Goal: Use online tool/utility

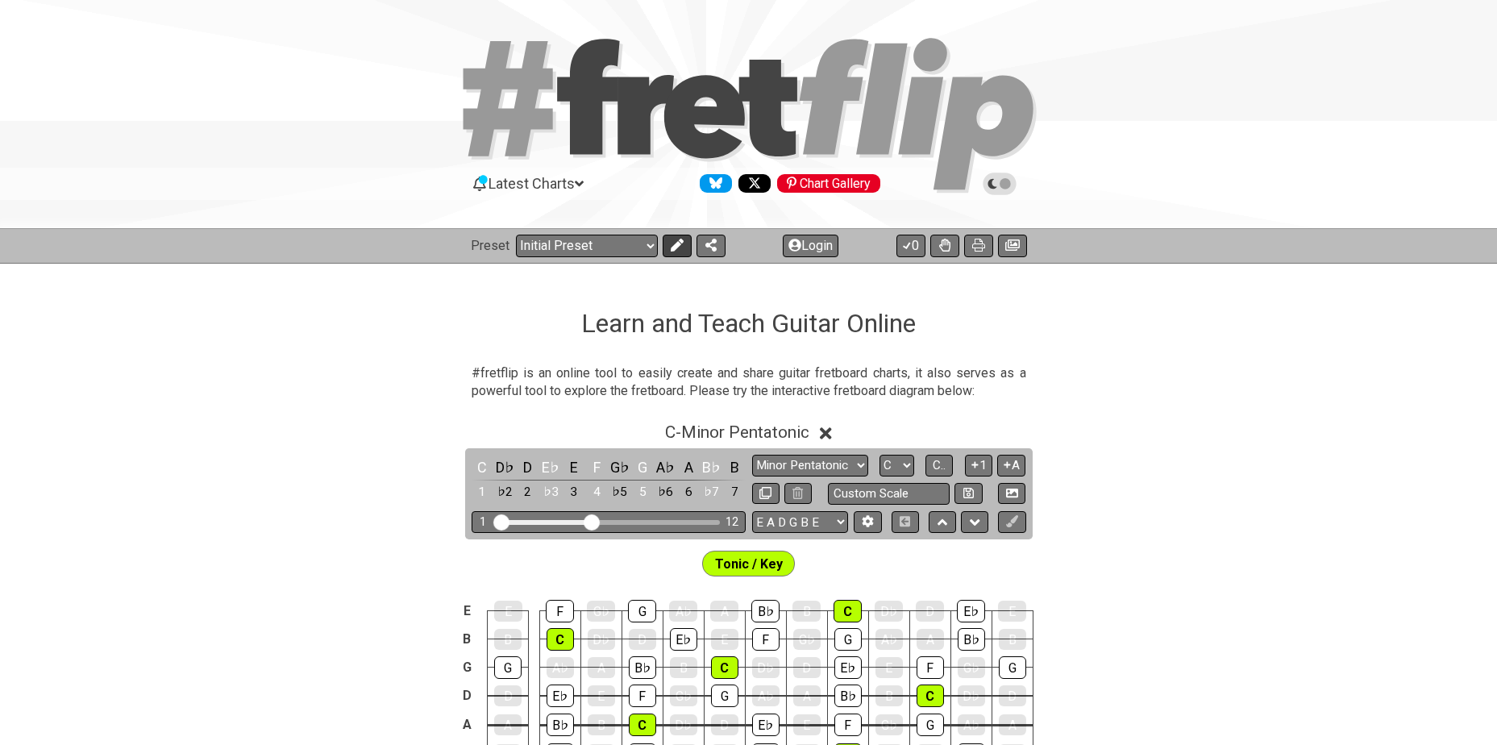
click at [672, 248] on icon at bounding box center [676, 245] width 13 height 13
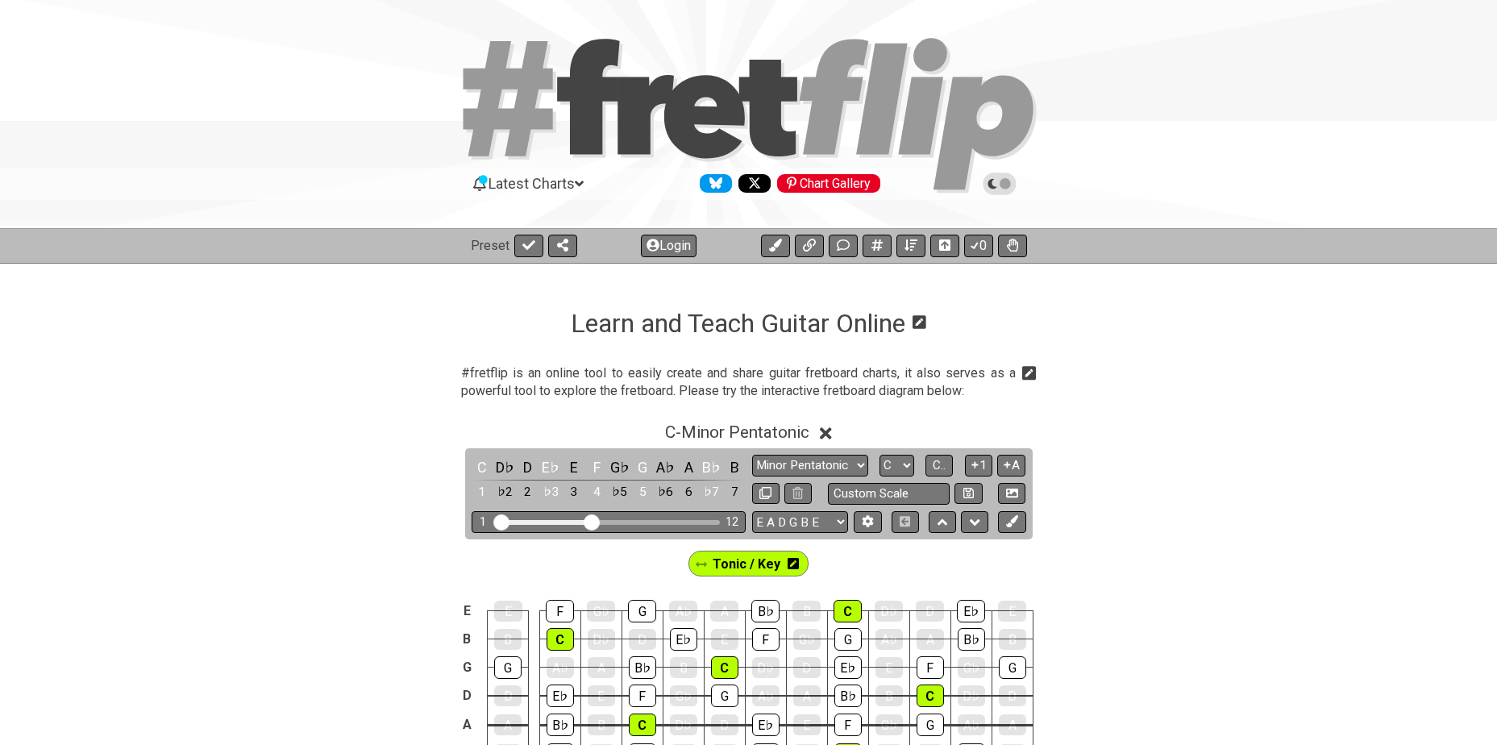
click at [792, 557] on icon at bounding box center [793, 563] width 11 height 13
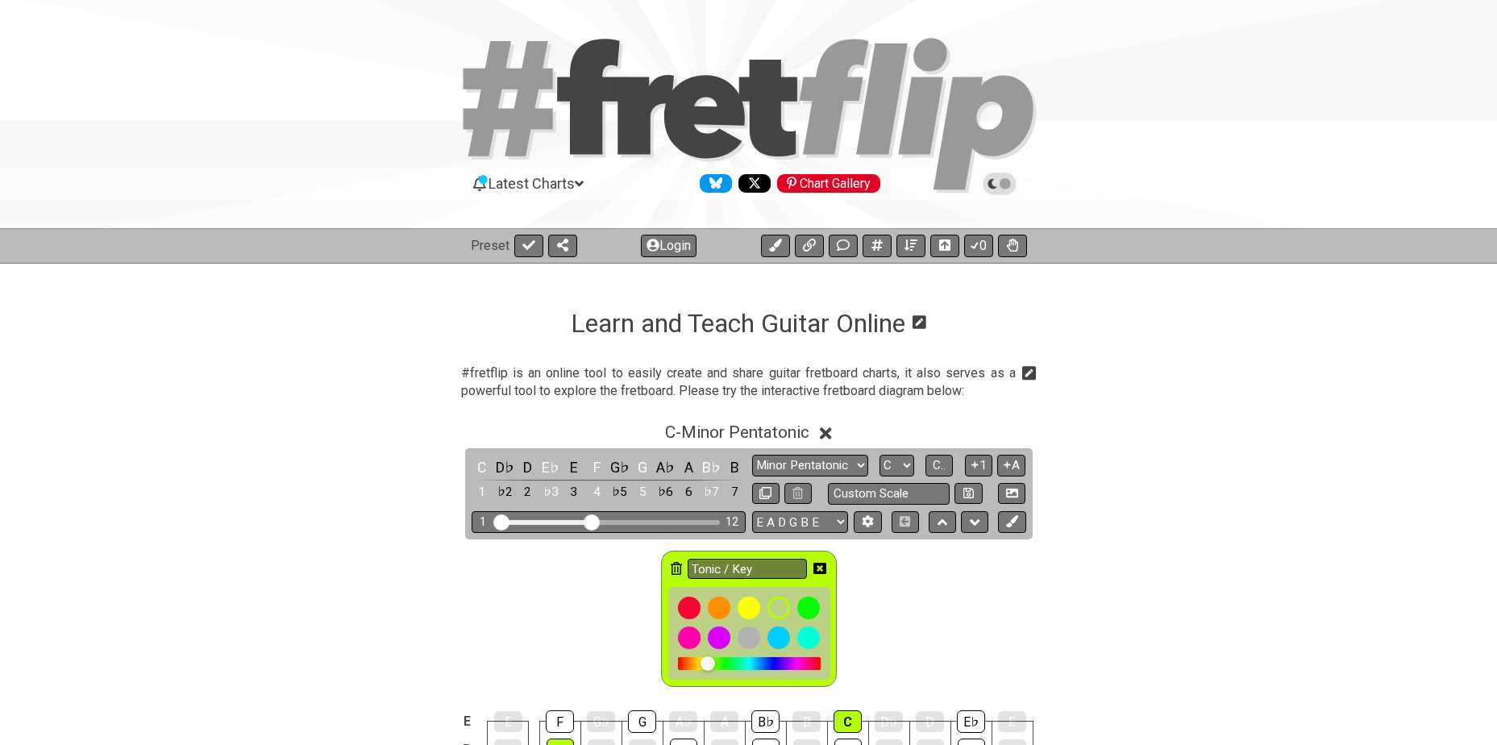
click at [672, 564] on icon at bounding box center [676, 568] width 11 height 13
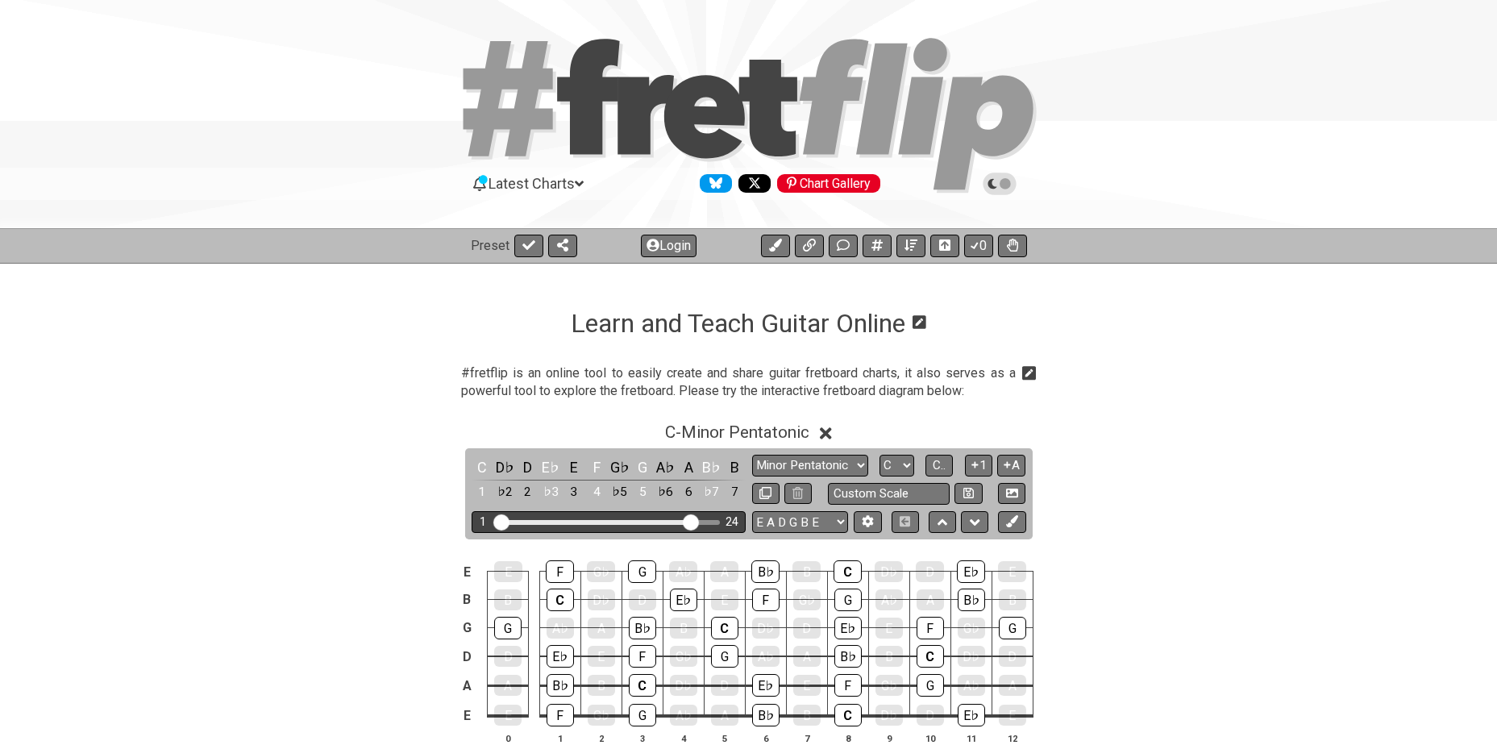
drag, startPoint x: 594, startPoint y: 525, endPoint x: 691, endPoint y: 525, distance: 96.8
click at [691, 521] on input "Visible fret range" at bounding box center [608, 521] width 229 height 0
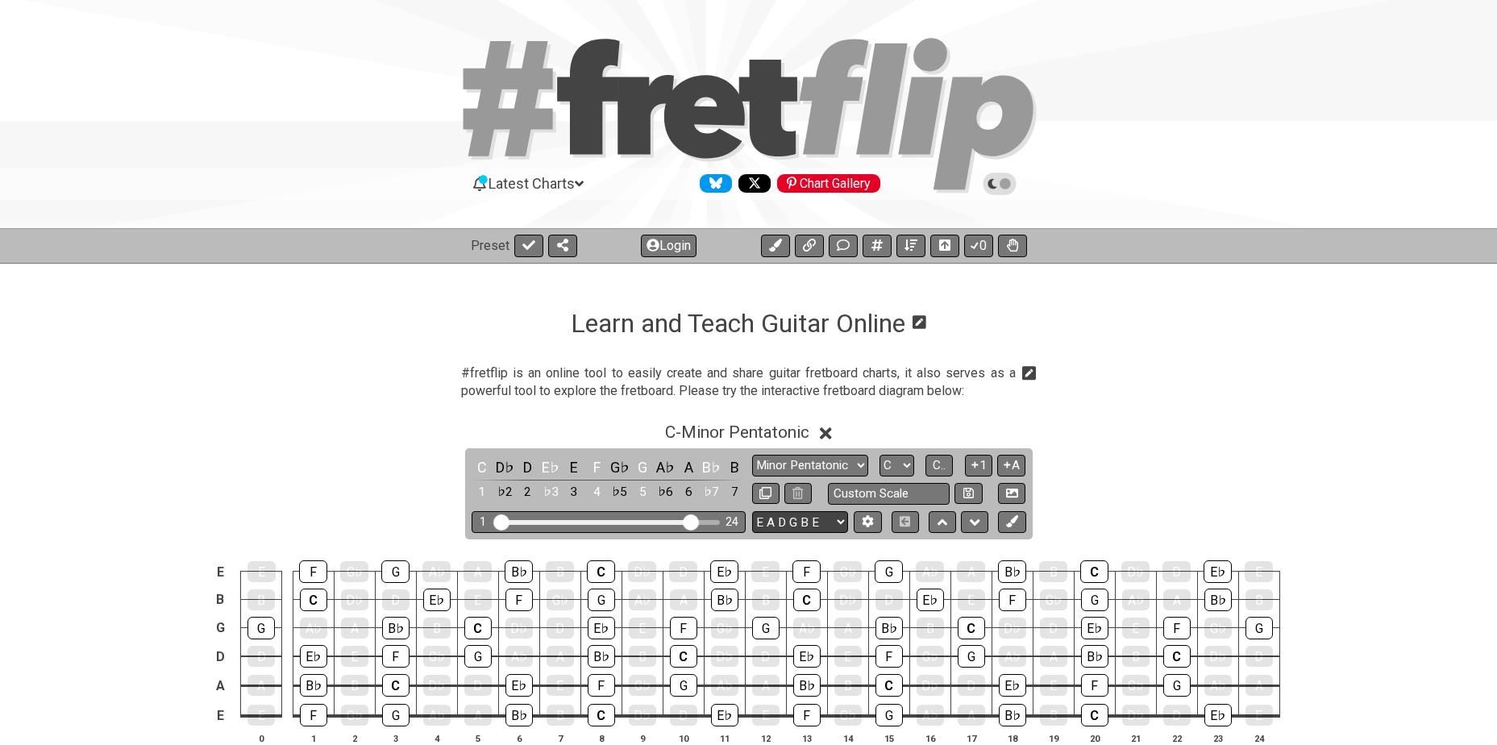
click at [799, 518] on select "E A D G B E E A D G B E E A D G B E B E A D F♯ B A D G C E A D A D G B E E♭ A♭ …" at bounding box center [800, 522] width 96 height 22
select select "A D G C F A D"
click at [752, 511] on select "E A D G B E E A D G B E E A D G B E B E A D F♯ B A D G C E A D A D G B E E♭ A♭ …" at bounding box center [800, 522] width 96 height 22
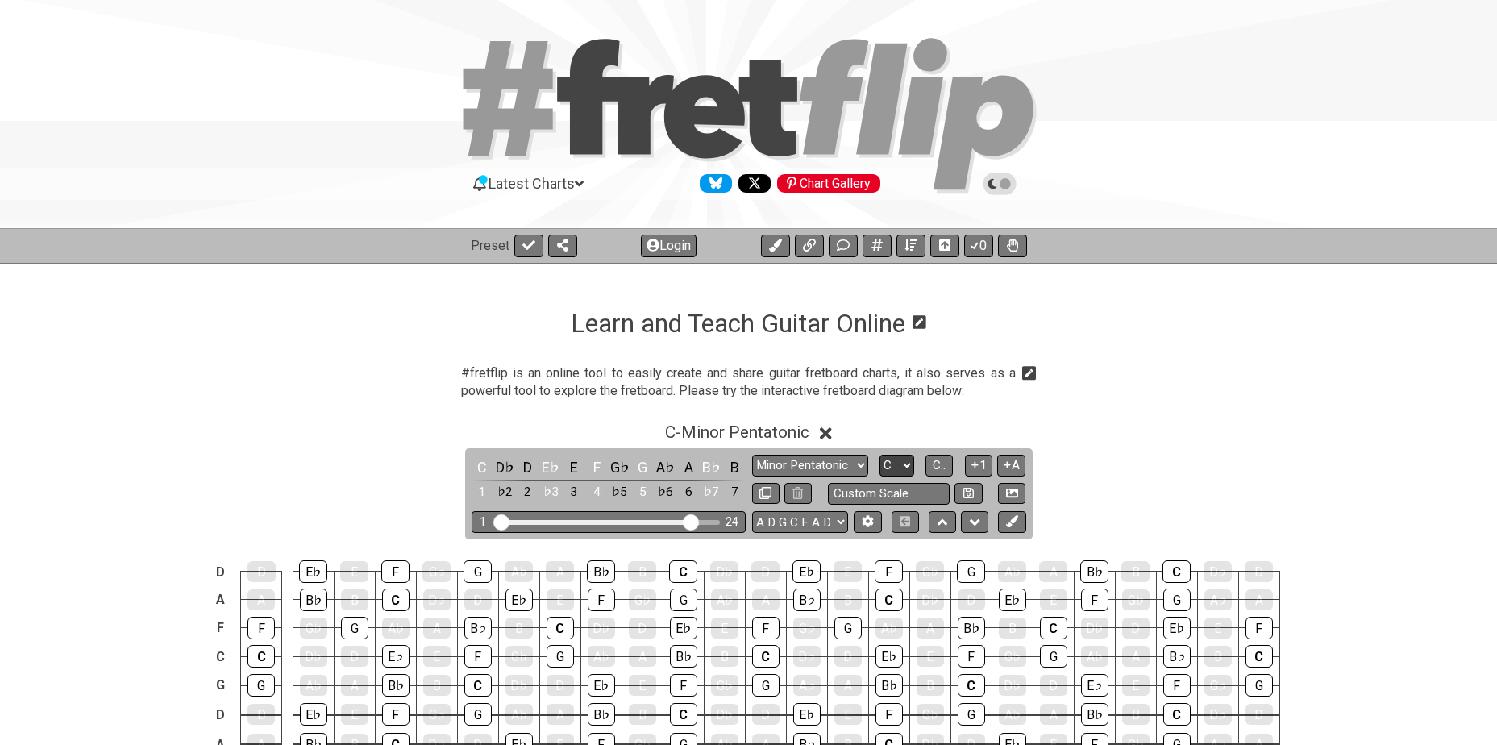
click at [899, 467] on select "A♭ A A♯ B♭ B C C♯ D♭ D D♯ E♭ E F F♯ G♭ G G♯" at bounding box center [897, 466] width 35 height 22
select select "Eb"
click at [880, 455] on select "A♭ A A♯ B♭ B C C♯ D♭ D D♯ E♭ E F F♯ G♭ G G♯" at bounding box center [897, 466] width 35 height 22
click at [892, 304] on div "Learn and Teach Guitar Online" at bounding box center [749, 301] width 356 height 76
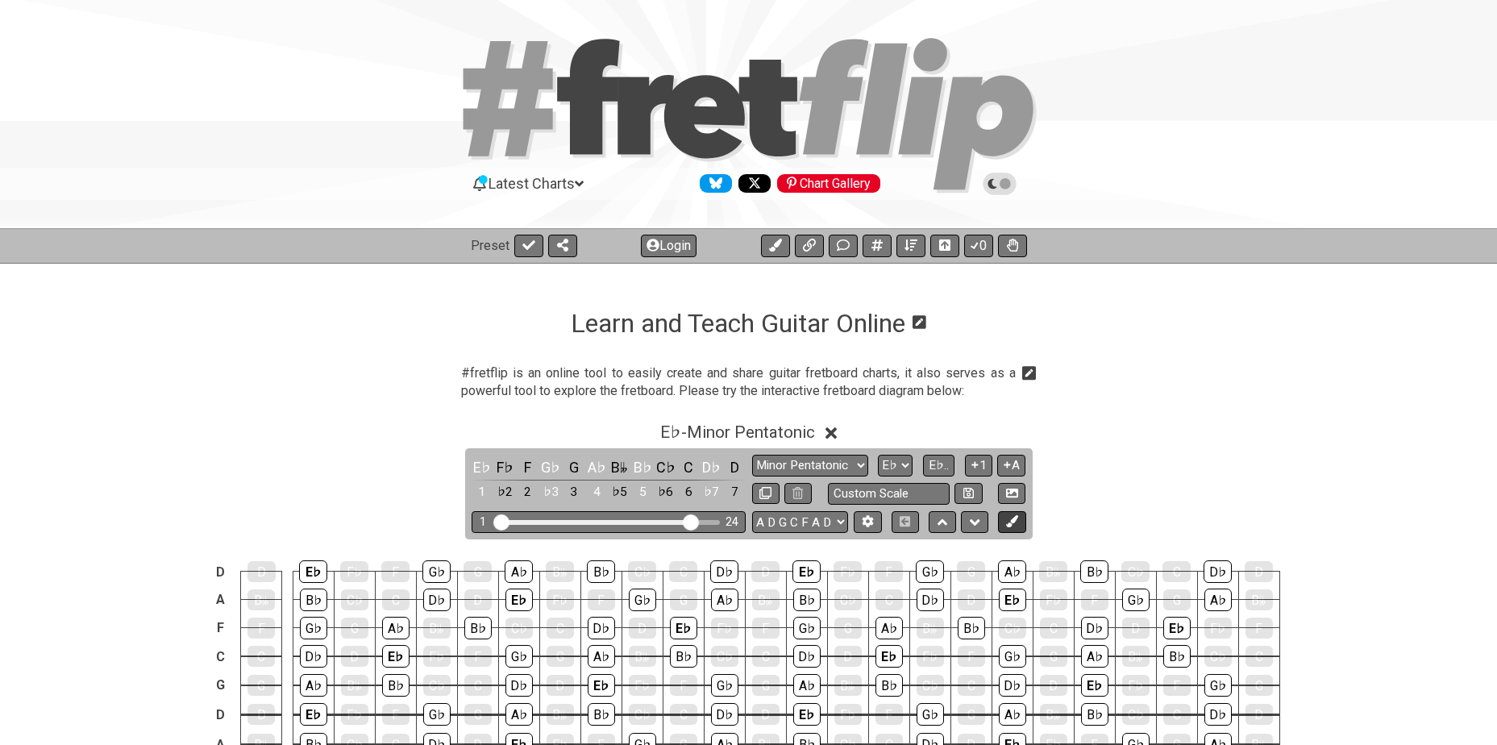
click at [1018, 522] on icon at bounding box center [1012, 521] width 12 height 12
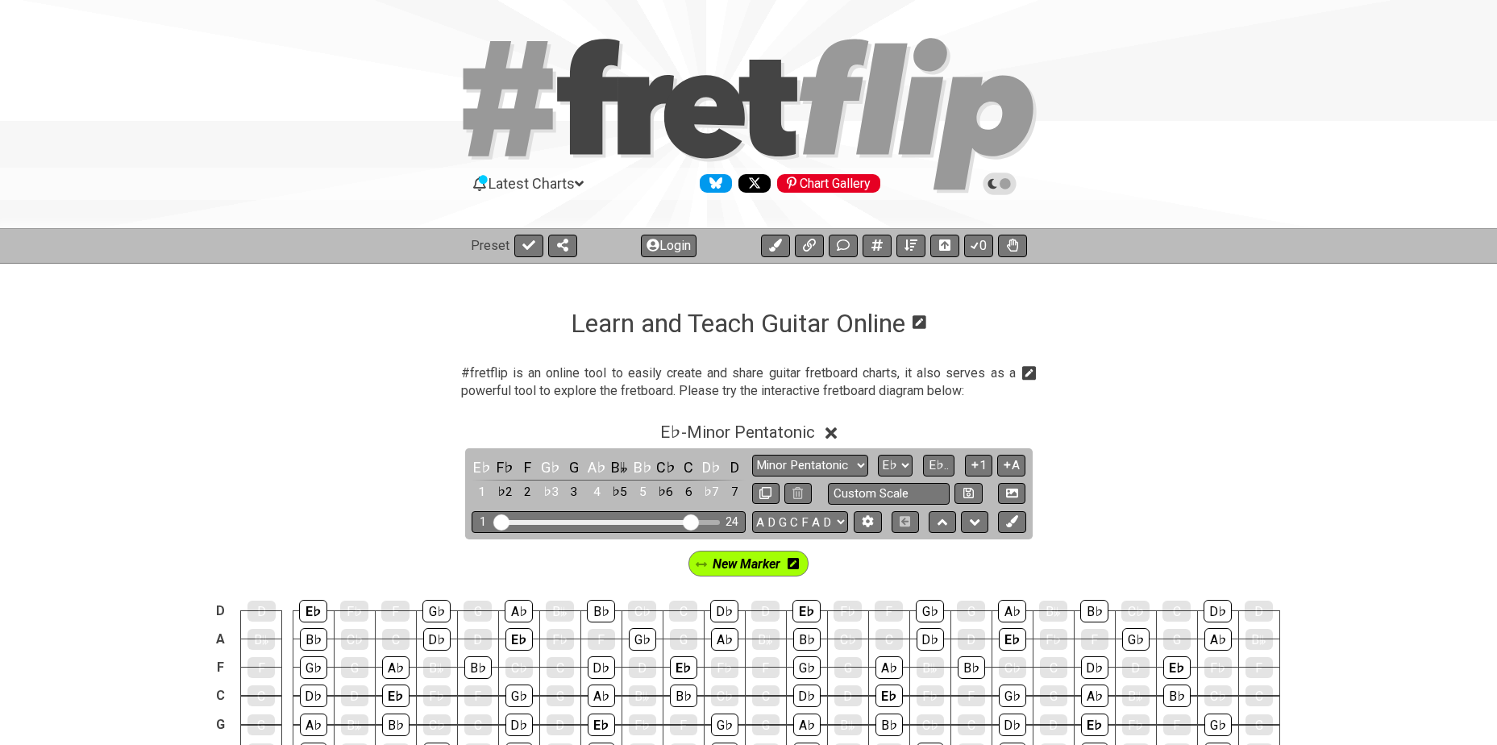
click at [792, 565] on icon at bounding box center [793, 563] width 11 height 13
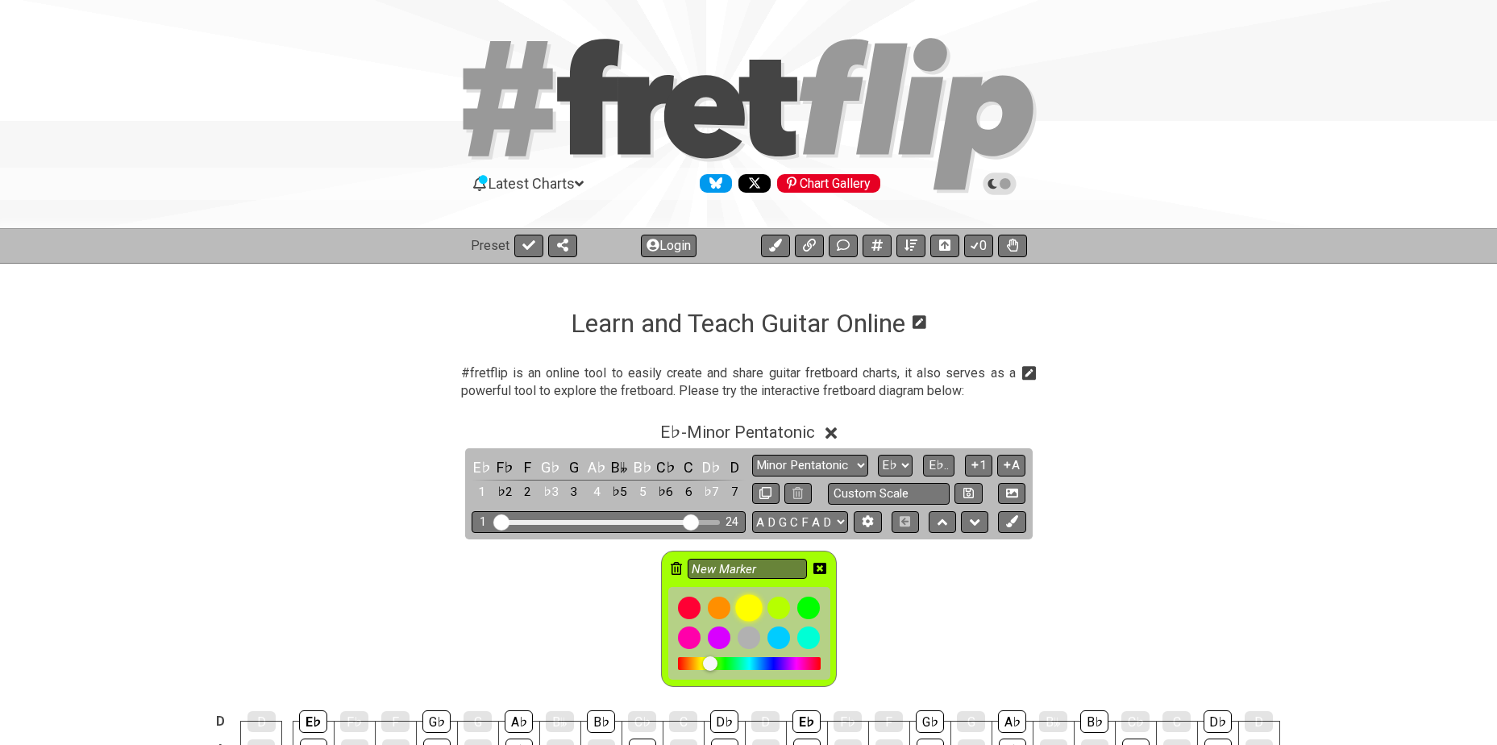
click at [746, 608] on div at bounding box center [748, 607] width 27 height 27
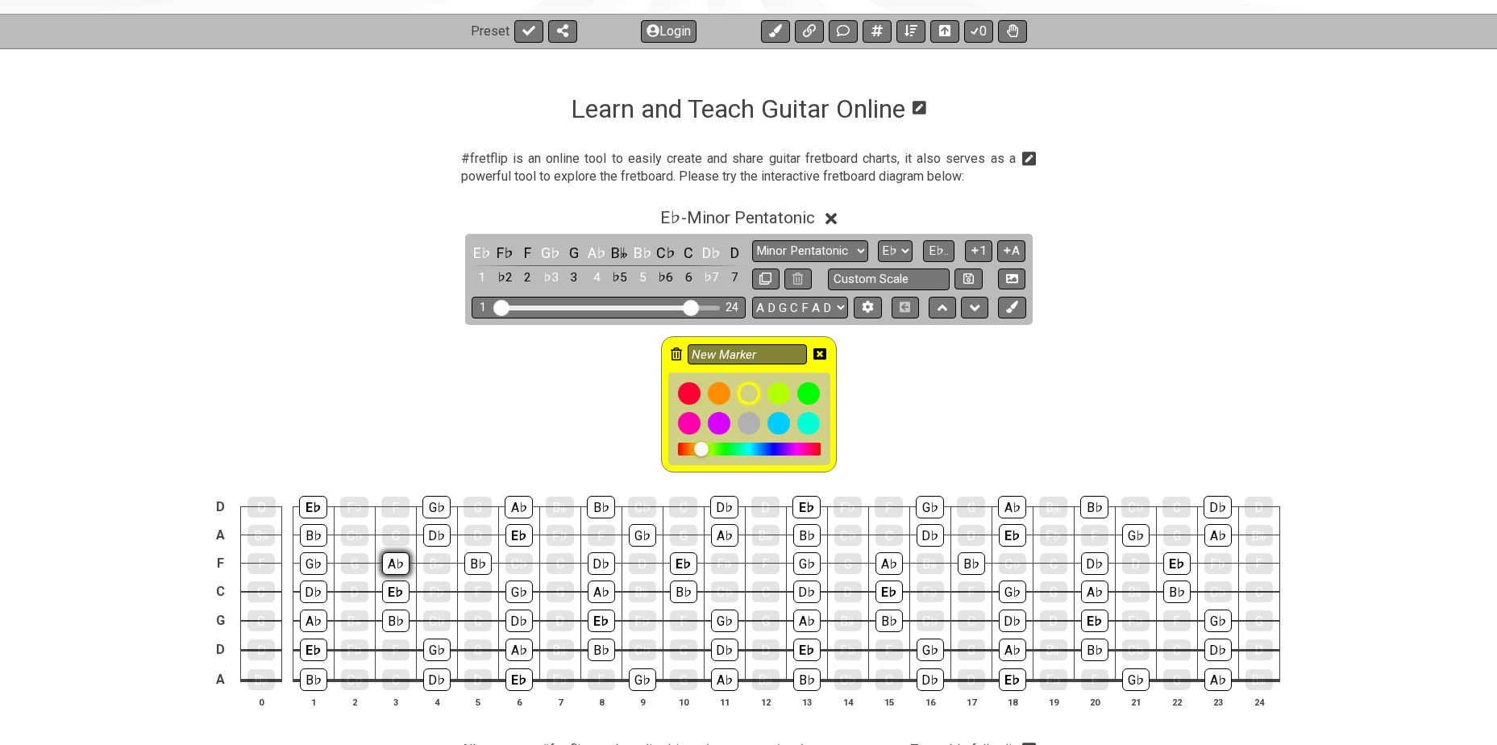
scroll to position [215, 0]
click at [304, 655] on div "E♭" at bounding box center [313, 649] width 27 height 23
click at [307, 507] on div "E♭" at bounding box center [313, 506] width 28 height 23
click at [398, 592] on div "E♭" at bounding box center [395, 591] width 27 height 23
click at [517, 530] on div "E♭" at bounding box center [519, 534] width 27 height 23
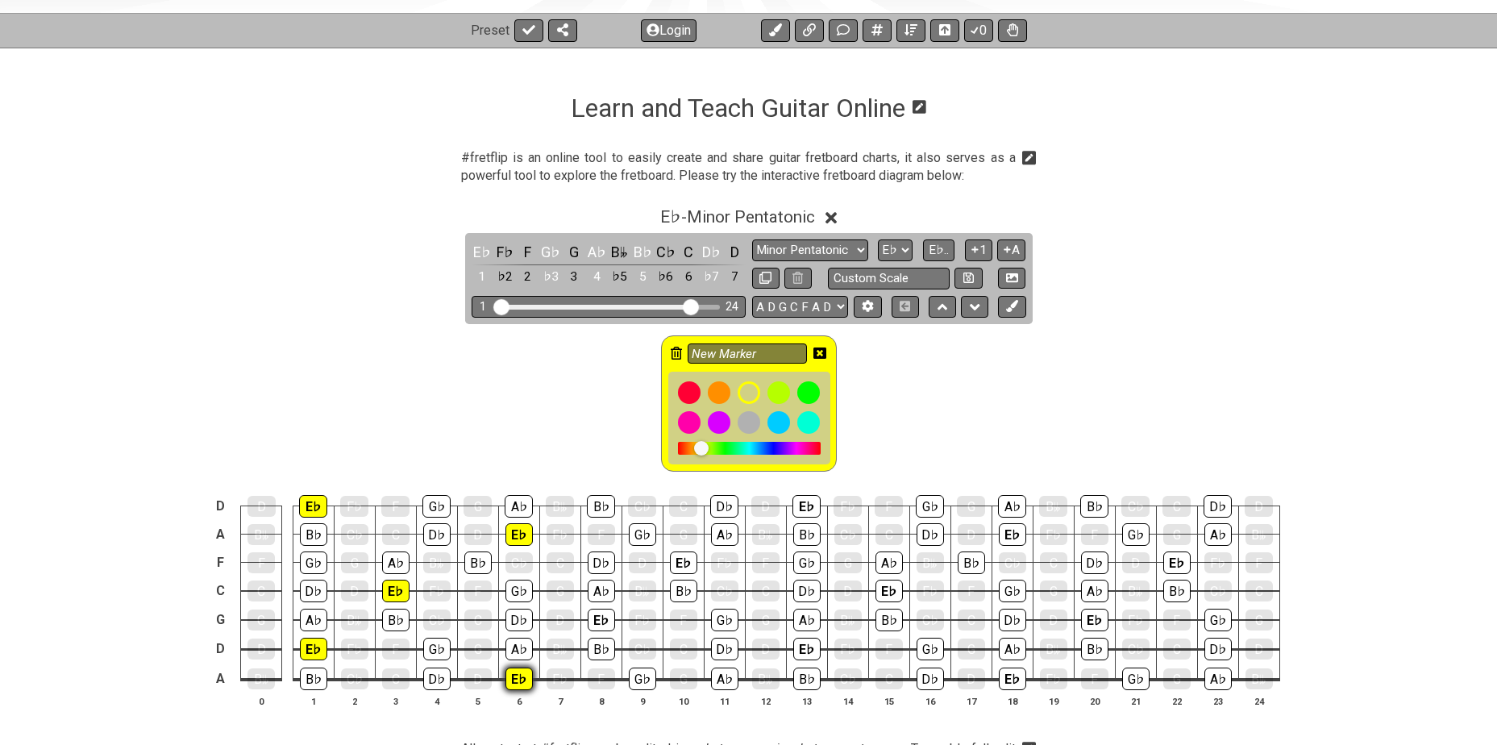
click at [519, 673] on div "E♭" at bounding box center [519, 679] width 27 height 23
click at [596, 619] on div "E♭" at bounding box center [601, 620] width 27 height 23
click at [675, 563] on div "E♭" at bounding box center [683, 562] width 27 height 23
click at [793, 504] on div "E♭" at bounding box center [807, 506] width 28 height 23
click at [797, 641] on div "E♭" at bounding box center [806, 649] width 27 height 23
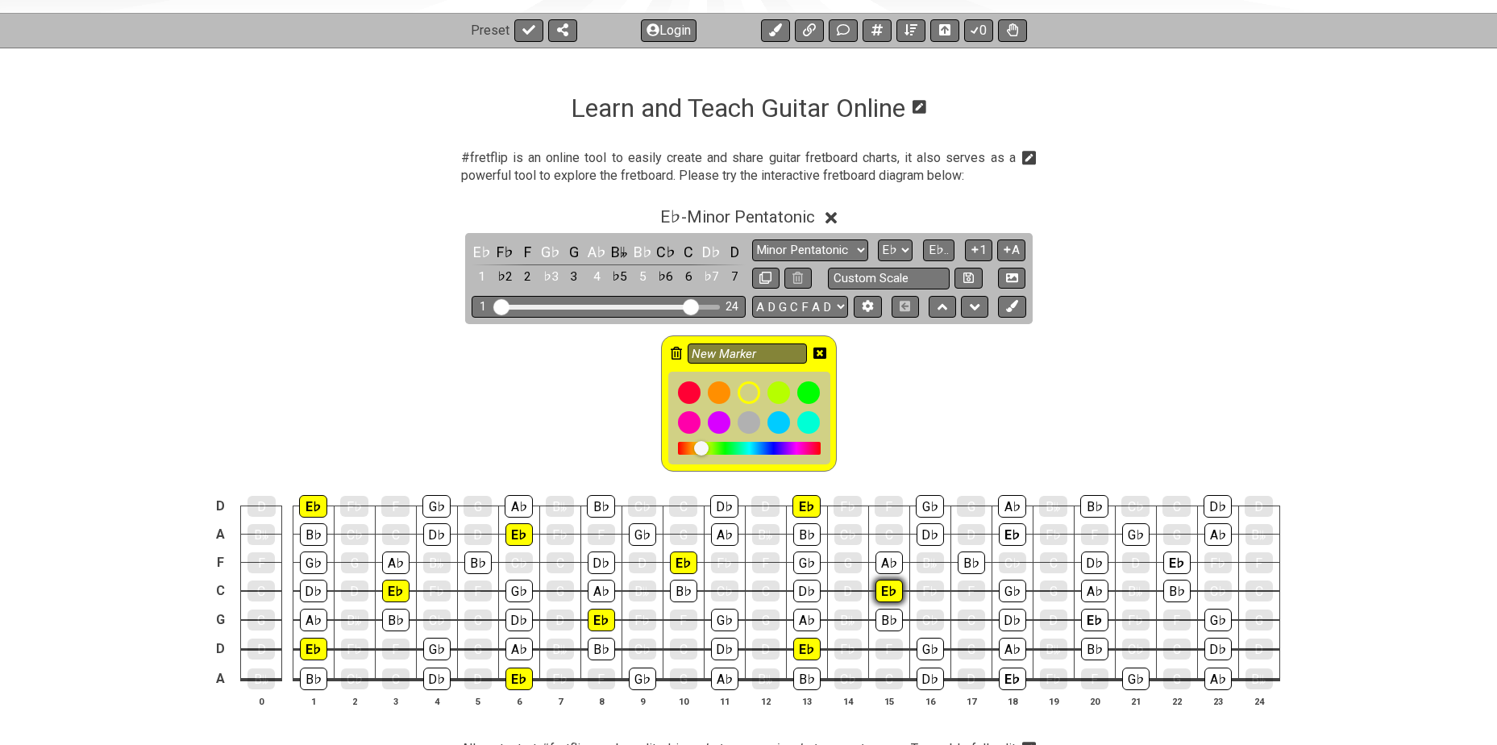
click at [889, 585] on div "E♭" at bounding box center [889, 591] width 27 height 23
click at [1003, 676] on div "E♭" at bounding box center [1012, 679] width 27 height 23
click at [1003, 531] on div "E♭" at bounding box center [1012, 534] width 27 height 23
click at [1086, 619] on div "E♭" at bounding box center [1094, 620] width 27 height 23
click at [1172, 556] on div "E♭" at bounding box center [1176, 562] width 27 height 23
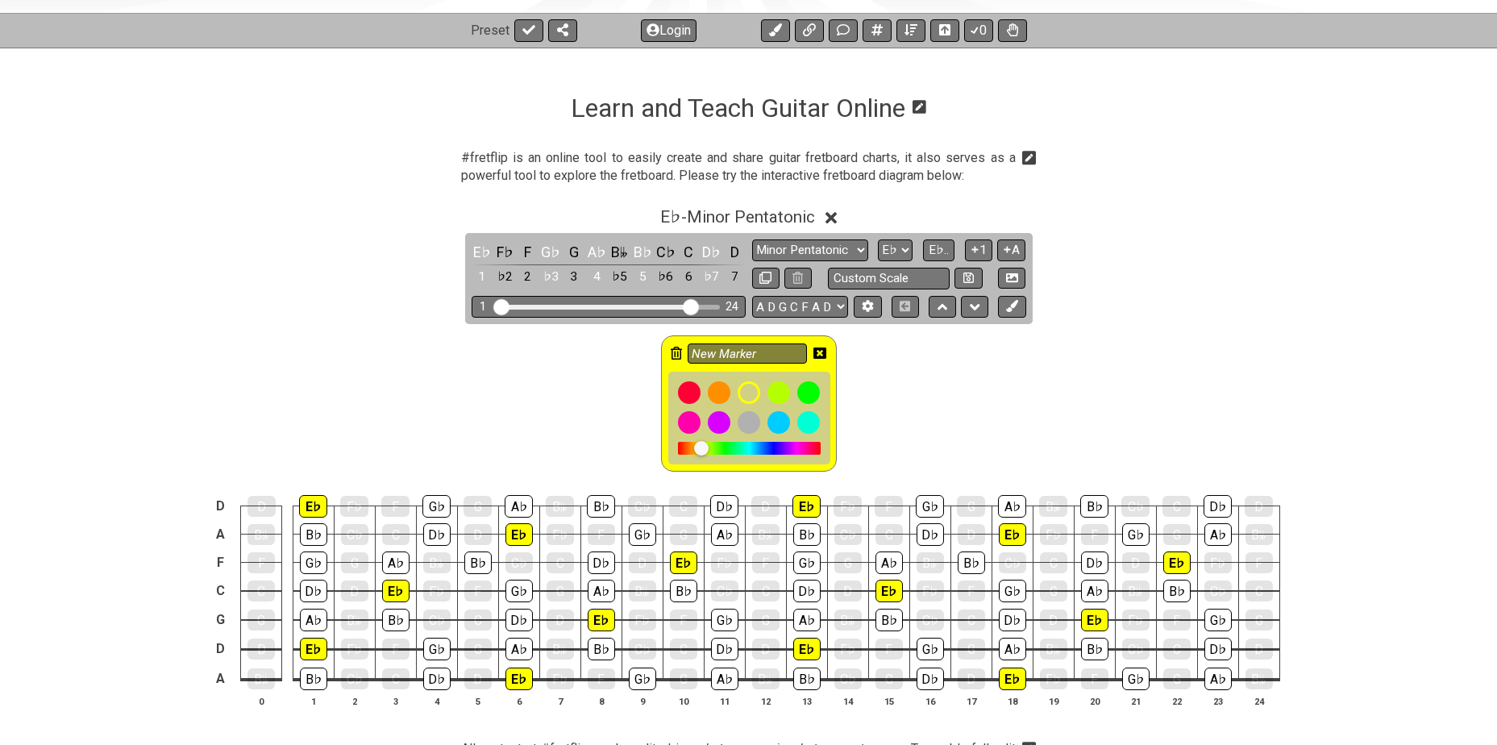
click at [819, 353] on icon at bounding box center [820, 353] width 13 height 13
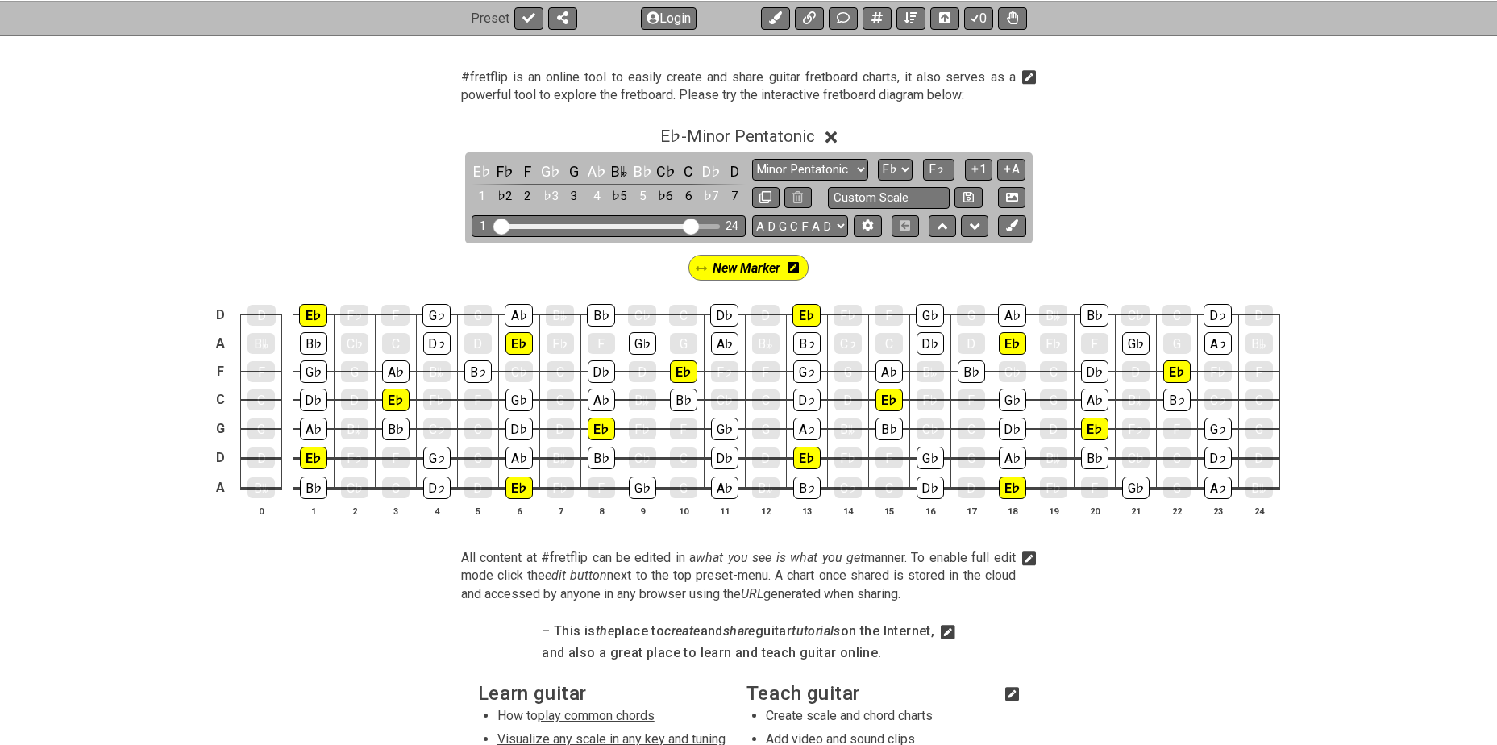
scroll to position [323, 0]
